Goal: Find specific page/section: Find specific page/section

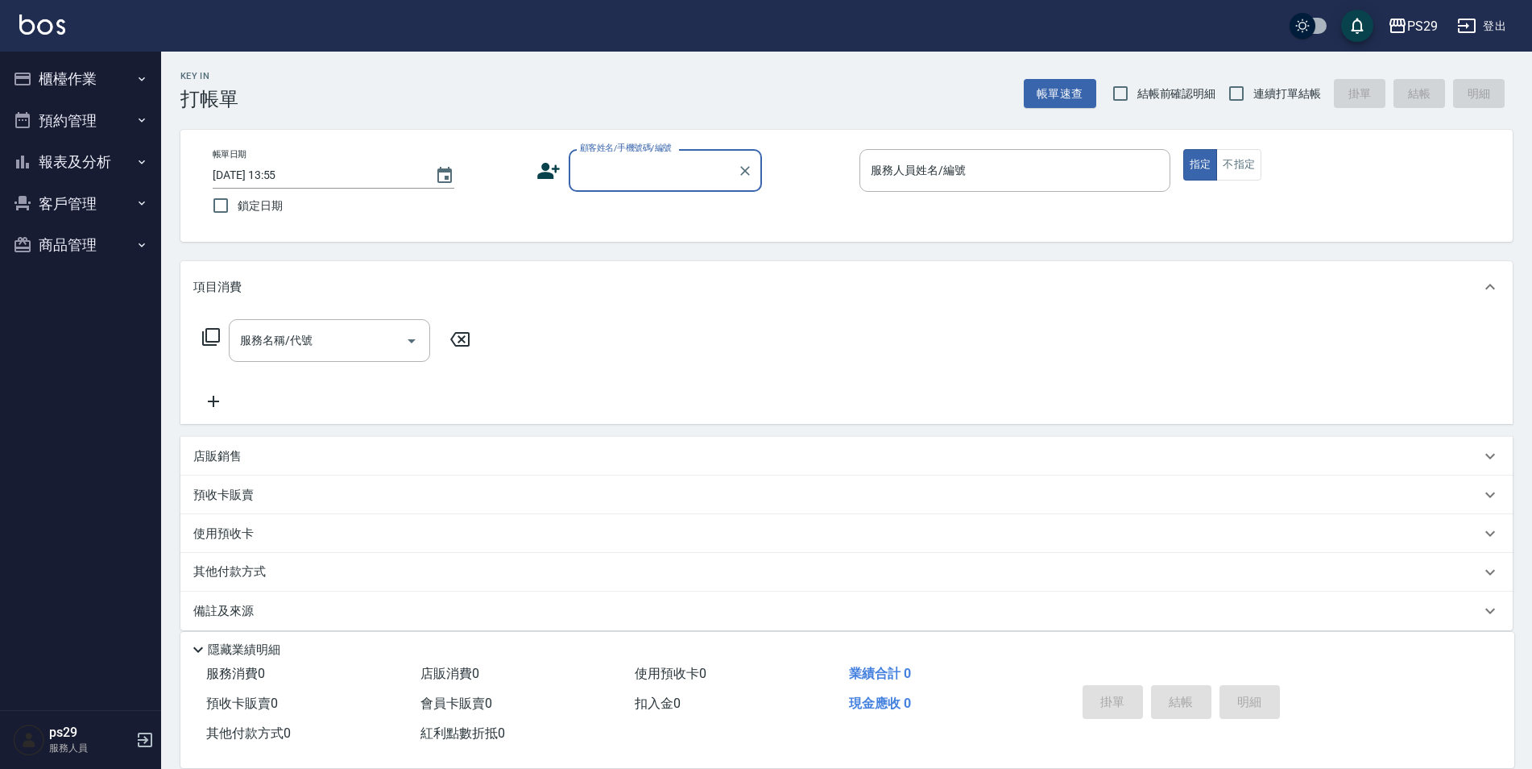
click at [81, 89] on button "櫃檯作業" at bounding box center [80, 79] width 148 height 42
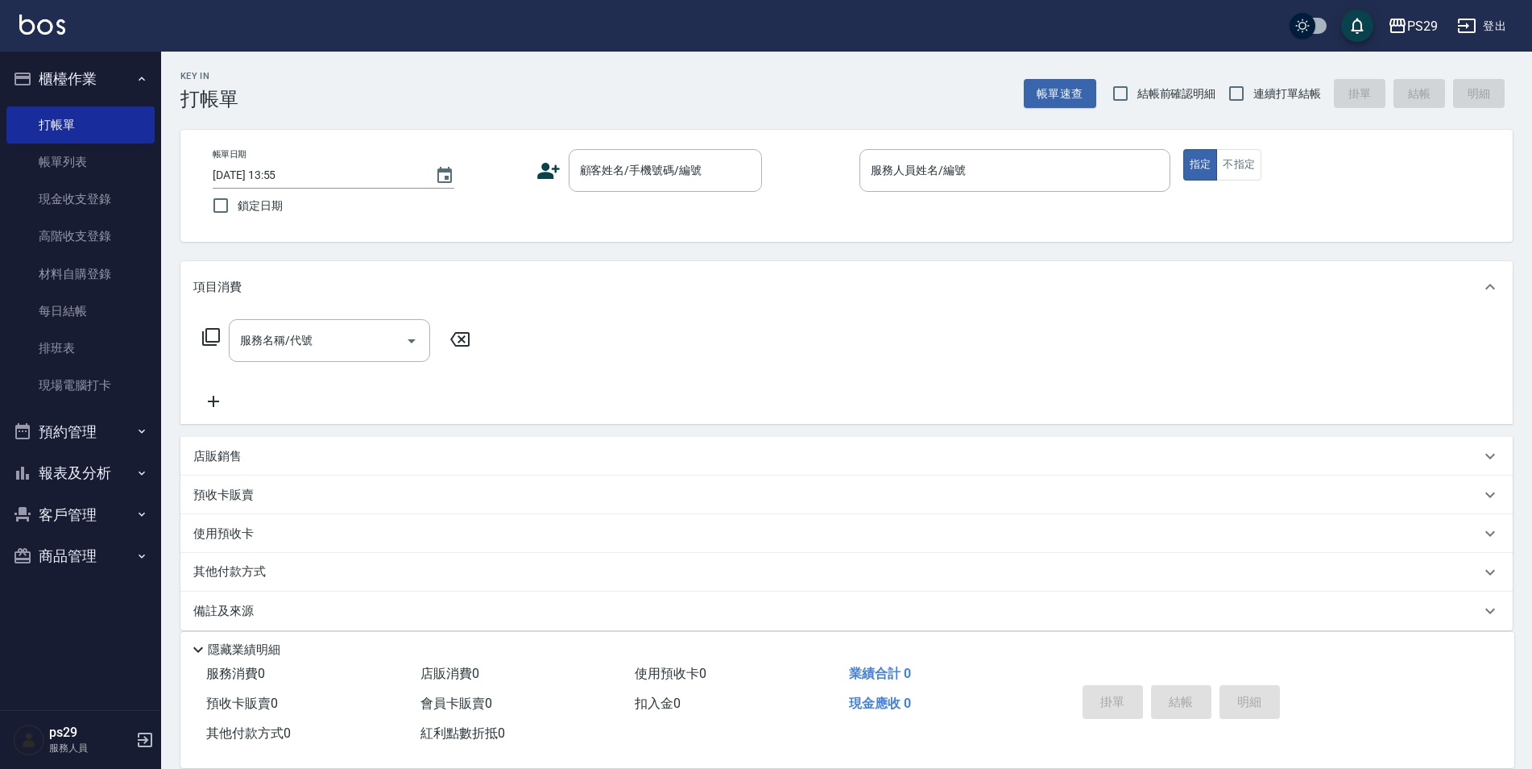
click at [93, 473] on button "報表及分析" at bounding box center [80, 473] width 148 height 42
click at [84, 566] on link "店家日報表" at bounding box center [80, 555] width 148 height 37
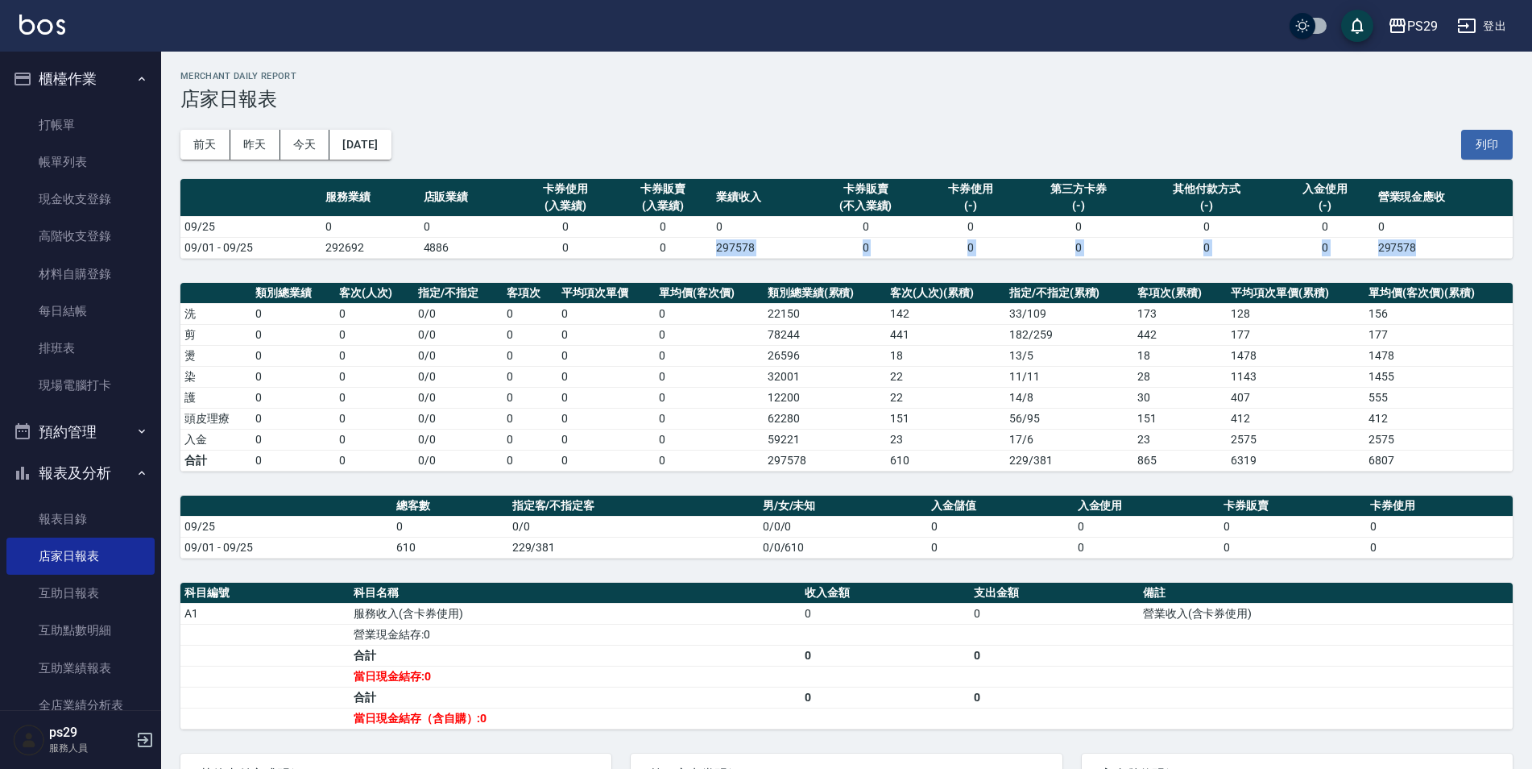
drag, startPoint x: 706, startPoint y: 251, endPoint x: 793, endPoint y: 260, distance: 87.5
click at [793, 260] on div "PS29 [DATE] 店家日報表 列印時間： [DATE][PHONE_NUMBER]:48 Merchant Daily Report 店家日報表 [DA…" at bounding box center [846, 496] width 1371 height 888
click at [650, 47] on div "PS29 登出" at bounding box center [766, 26] width 1532 height 52
click at [909, 106] on h3 "店家日報表" at bounding box center [846, 99] width 1332 height 23
click at [81, 159] on link "帳單列表" at bounding box center [80, 161] width 148 height 37
